Goal: Task Accomplishment & Management: Manage account settings

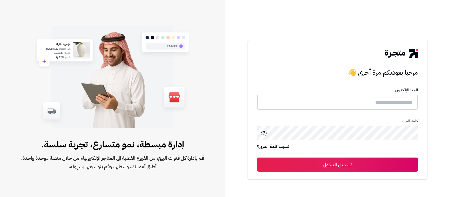
type input "**********"
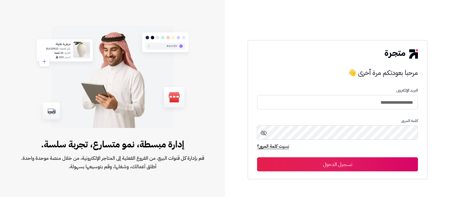
click at [331, 162] on button "تسجيل الدخول" at bounding box center [337, 164] width 161 height 14
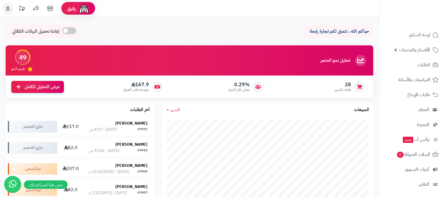
scroll to position [60, 0]
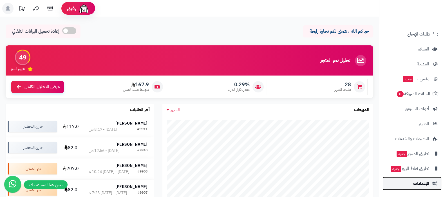
click at [404, 188] on link "الإعدادات" at bounding box center [411, 182] width 59 height 13
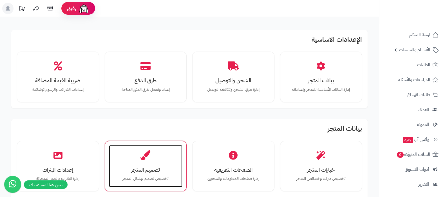
click at [141, 166] on h3 "تصميم المتجر" at bounding box center [145, 169] width 62 height 6
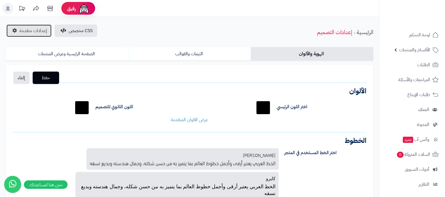
click at [27, 31] on span "إعدادات متقدمة" at bounding box center [33, 30] width 28 height 7
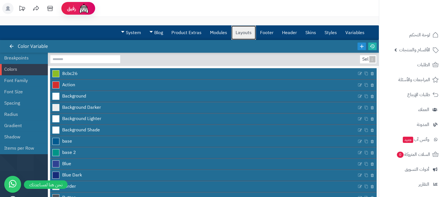
click at [244, 35] on link "Layouts" at bounding box center [243, 33] width 24 height 14
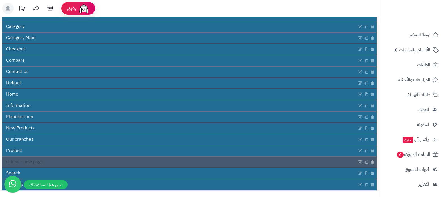
scroll to position [101, 0]
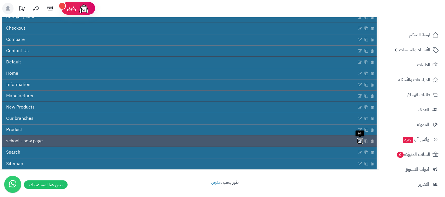
click at [360, 138] on icon at bounding box center [359, 140] width 4 height 5
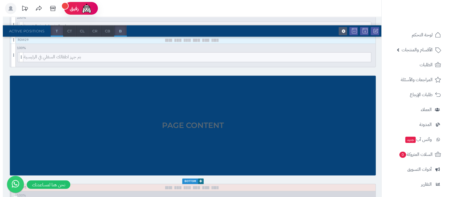
scroll to position [938, 0]
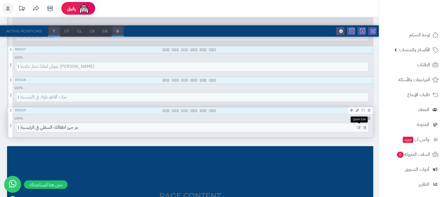
click at [358, 125] on icon at bounding box center [359, 127] width 4 height 4
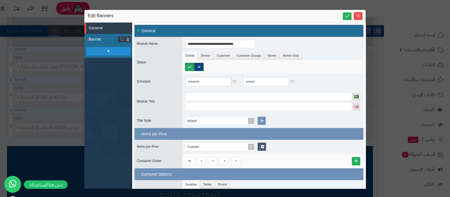
click at [104, 39] on span "Banner" at bounding box center [104, 39] width 30 height 6
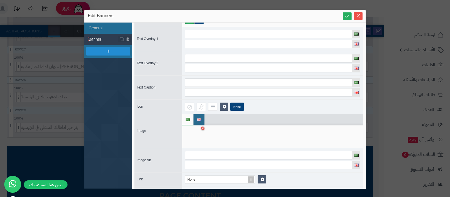
scroll to position [49, 0]
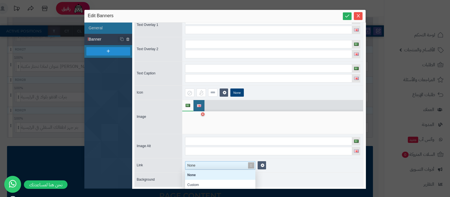
click at [252, 163] on span at bounding box center [251, 165] width 8 height 8
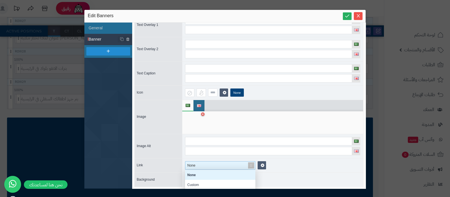
scroll to position [1023, 0]
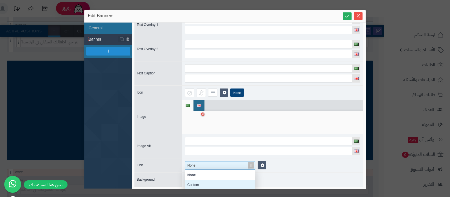
click at [215, 183] on div "Custom" at bounding box center [220, 184] width 70 height 10
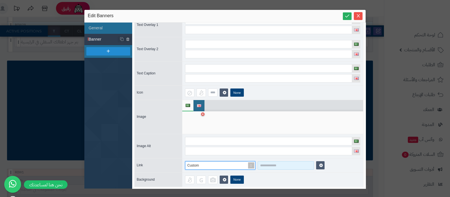
click at [280, 165] on input at bounding box center [286, 165] width 56 height 8
paste input "**********"
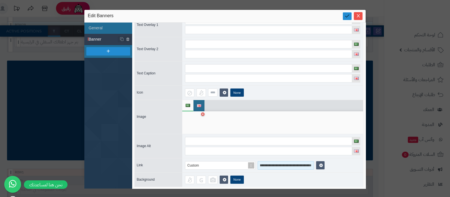
type input "**********"
click at [348, 18] on icon at bounding box center [346, 15] width 5 height 5
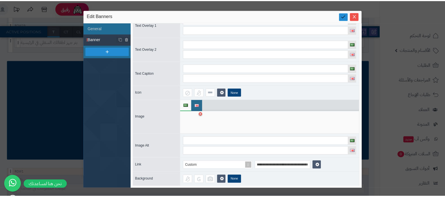
scroll to position [0, 0]
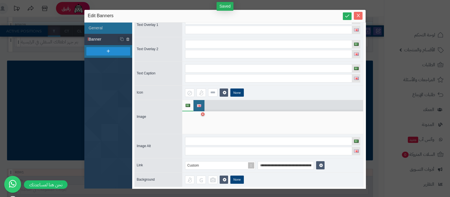
click at [358, 14] on icon "Close" at bounding box center [358, 15] width 4 height 4
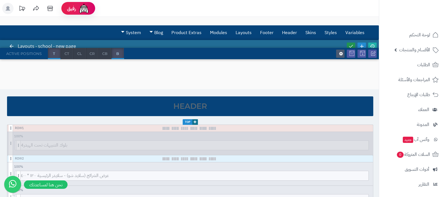
click at [352, 45] on icon at bounding box center [350, 46] width 5 height 5
click at [373, 44] on icon at bounding box center [371, 46] width 5 height 5
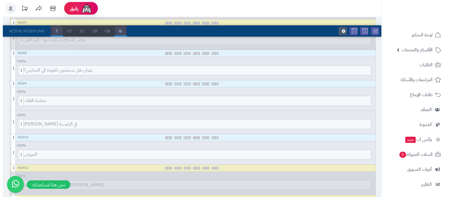
scroll to position [351, 0]
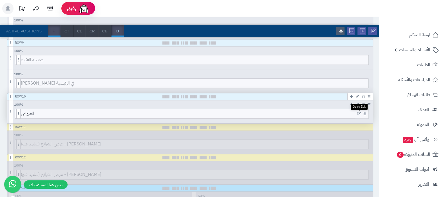
click at [358, 112] on icon at bounding box center [359, 114] width 4 height 4
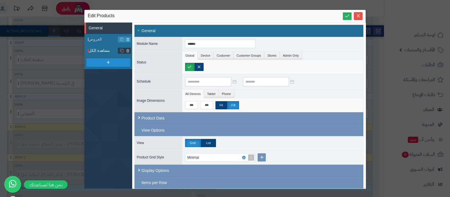
click at [102, 50] on span "مشاهدة الكل" at bounding box center [104, 51] width 30 height 6
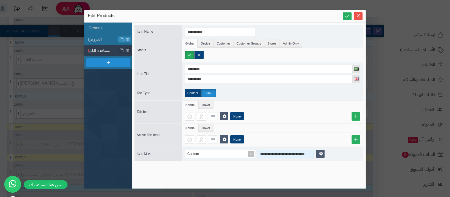
click at [288, 154] on input "**********" at bounding box center [286, 153] width 56 height 8
paste input "**********"
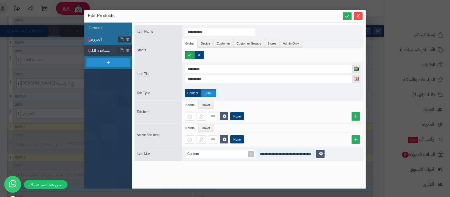
type input "**********"
click at [99, 39] on span "العروض" at bounding box center [104, 39] width 30 height 6
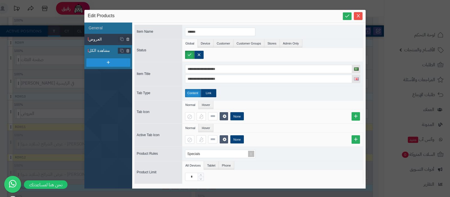
click at [101, 49] on span "مشاهدة الكل" at bounding box center [104, 51] width 30 height 6
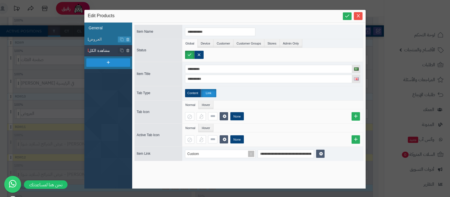
click at [101, 26] on li "General" at bounding box center [108, 27] width 48 height 11
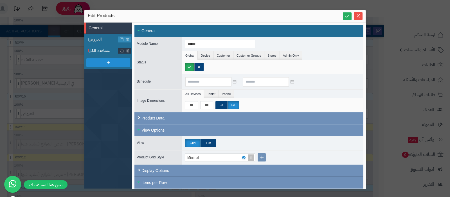
click at [105, 48] on span "مشاهدة الكل" at bounding box center [104, 51] width 30 height 6
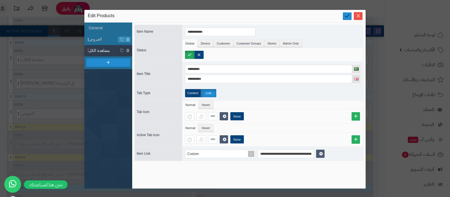
click at [349, 16] on icon at bounding box center [346, 15] width 5 height 5
click at [103, 42] on li "العروض" at bounding box center [108, 39] width 48 height 11
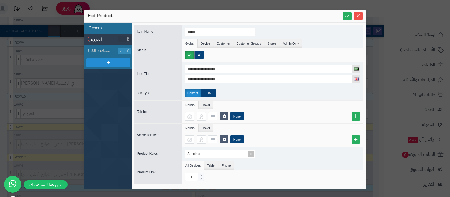
click at [101, 27] on li "General" at bounding box center [108, 27] width 48 height 11
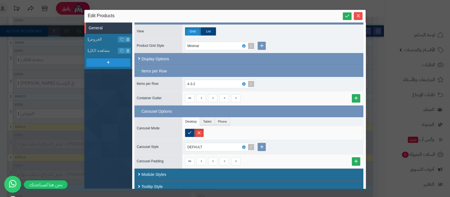
scroll to position [116, 0]
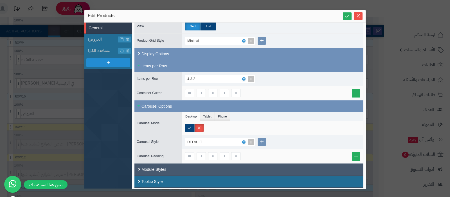
click at [182, 172] on div "Module Styles" at bounding box center [248, 169] width 229 height 12
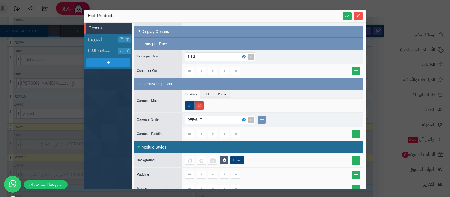
scroll to position [159, 0]
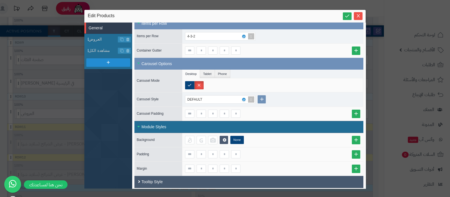
click at [154, 177] on div "Tooltip Style" at bounding box center [248, 181] width 229 height 12
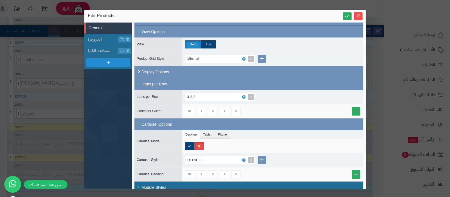
scroll to position [55, 0]
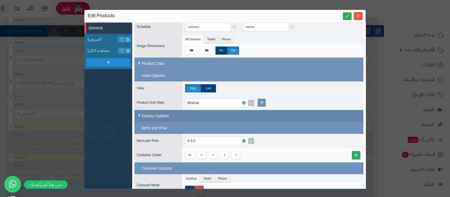
click at [165, 116] on div "Display Options" at bounding box center [248, 116] width 229 height 12
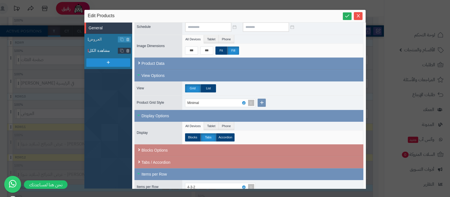
click at [102, 46] on li "مشاهدة الكل" at bounding box center [108, 50] width 48 height 11
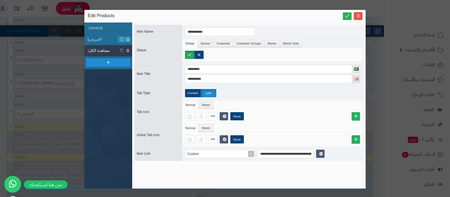
scroll to position [0, 0]
click at [98, 28] on li "General" at bounding box center [108, 27] width 48 height 11
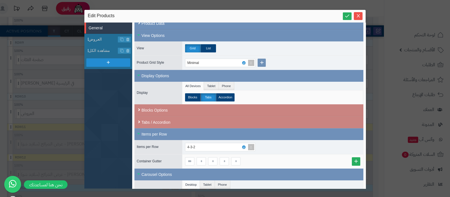
scroll to position [105, 0]
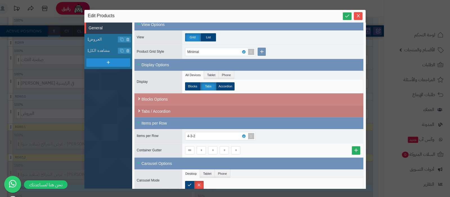
click at [167, 107] on div "Tabs / Accordion" at bounding box center [248, 111] width 229 height 12
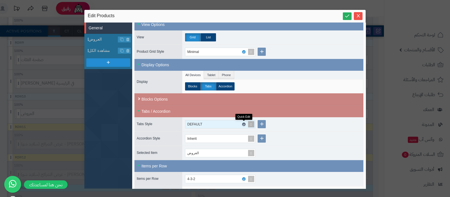
click at [244, 123] on icon at bounding box center [244, 124] width 2 height 3
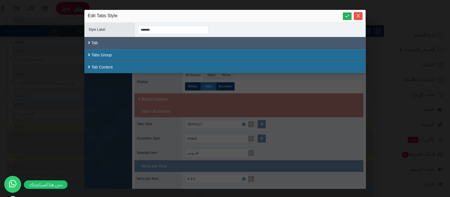
click at [135, 46] on div "Tab" at bounding box center [224, 43] width 281 height 12
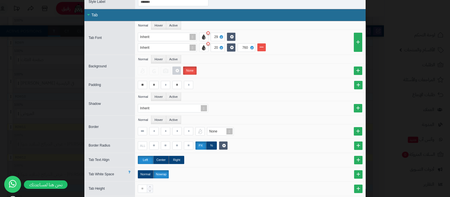
scroll to position [0, 0]
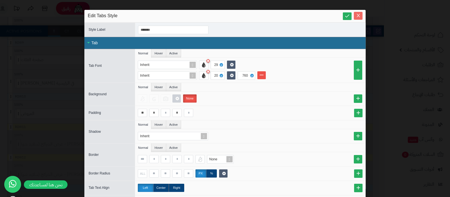
click at [360, 17] on icon "Close" at bounding box center [358, 15] width 3 height 3
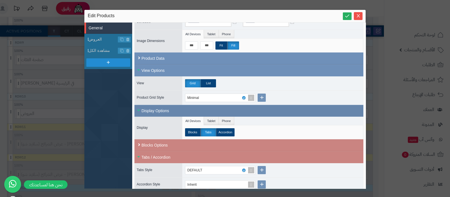
scroll to position [35, 0]
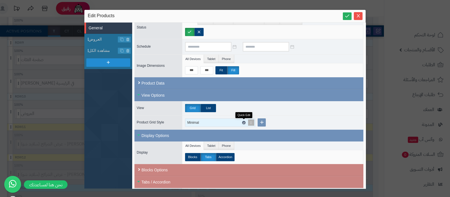
click at [244, 121] on icon at bounding box center [244, 122] width 2 height 3
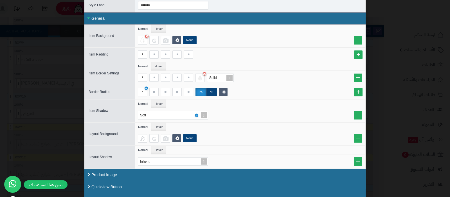
scroll to position [0, 0]
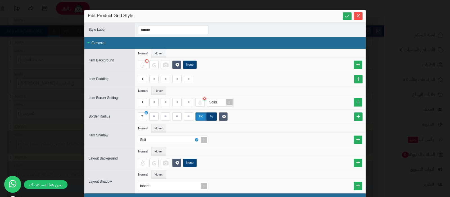
click at [159, 53] on li "Hover" at bounding box center [158, 53] width 15 height 8
click at [148, 54] on li "Normal" at bounding box center [143, 53] width 16 height 8
click at [360, 17] on icon "Close" at bounding box center [358, 15] width 4 height 4
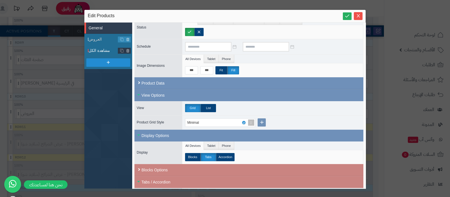
click at [104, 53] on span "مشاهدة الكل" at bounding box center [104, 51] width 30 height 6
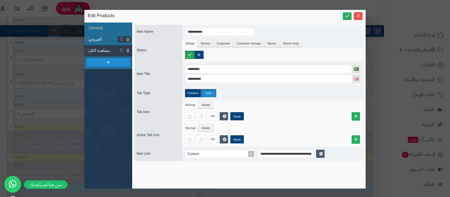
click at [102, 39] on span "العروض" at bounding box center [104, 39] width 30 height 6
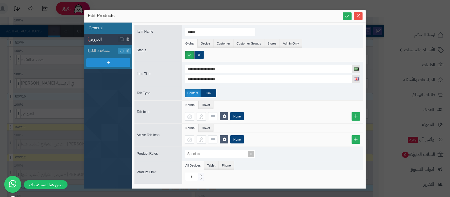
click at [101, 25] on li "General" at bounding box center [108, 27] width 48 height 11
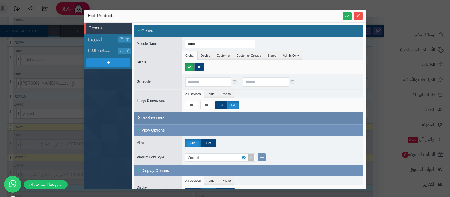
click at [250, 122] on div "Product Data" at bounding box center [248, 118] width 229 height 12
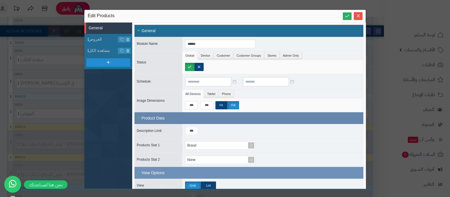
click at [250, 121] on div "Product Data" at bounding box center [248, 118] width 229 height 12
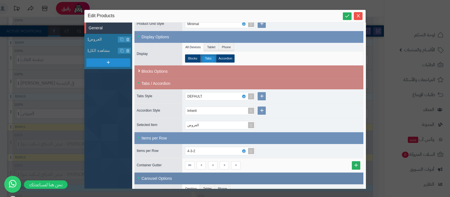
scroll to position [108, 0]
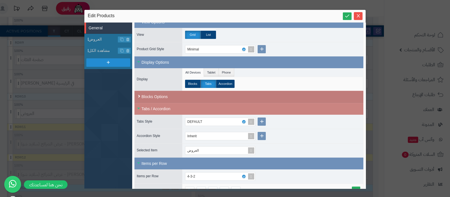
click at [216, 95] on div "Blocks Options" at bounding box center [248, 97] width 229 height 12
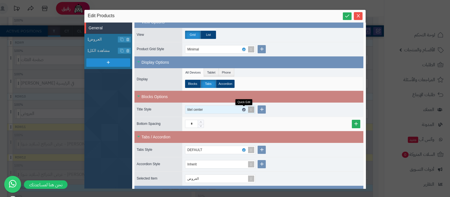
click at [243, 108] on icon at bounding box center [244, 109] width 2 height 3
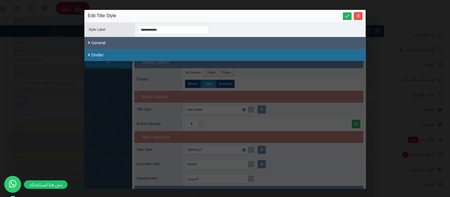
click at [117, 43] on div "General" at bounding box center [224, 43] width 281 height 12
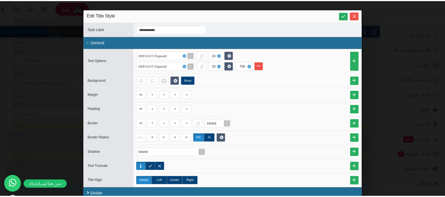
scroll to position [0, 0]
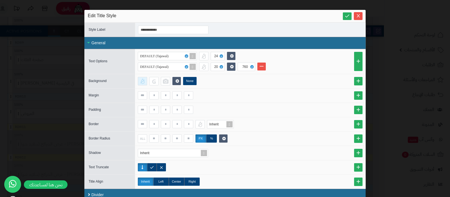
click at [146, 82] on div at bounding box center [142, 81] width 9 height 8
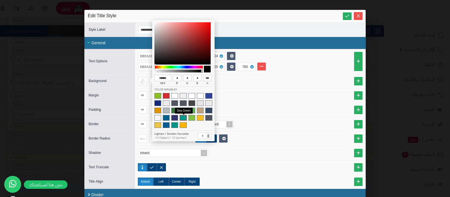
click at [184, 116] on span at bounding box center [183, 118] width 7 height 6
type input "******"
type input "***"
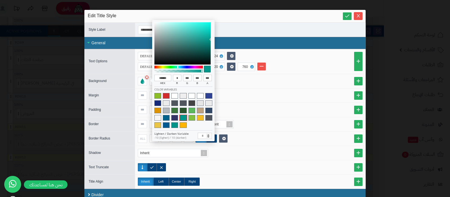
click at [272, 82] on div "None" at bounding box center [250, 81] width 225 height 8
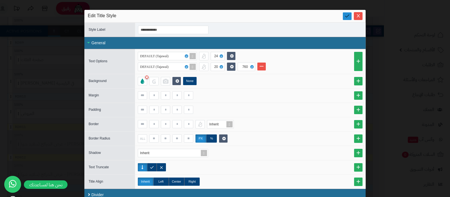
click at [350, 15] on icon at bounding box center [346, 15] width 5 height 5
click at [360, 17] on icon "Close" at bounding box center [358, 15] width 4 height 4
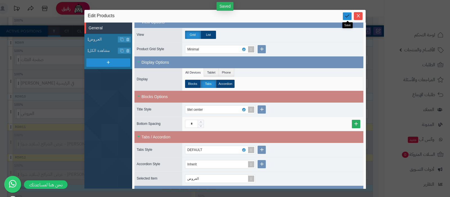
click at [347, 17] on icon at bounding box center [346, 15] width 5 height 5
click at [356, 16] on icon "Close" at bounding box center [358, 15] width 4 height 4
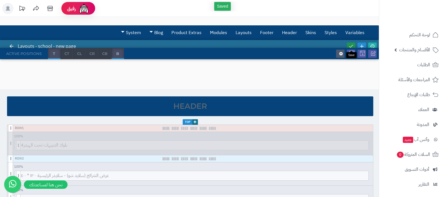
click at [352, 43] on link at bounding box center [350, 46] width 8 height 8
click at [370, 46] on icon at bounding box center [371, 46] width 5 height 5
